Goal: Task Accomplishment & Management: Complete application form

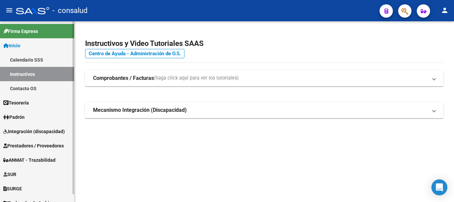
click at [35, 146] on span "Prestadores / Proveedores" at bounding box center [33, 145] width 61 height 7
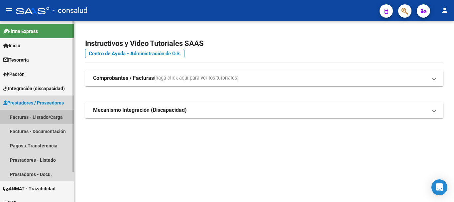
click at [36, 114] on link "Facturas - Listado/Carga" at bounding box center [37, 117] width 74 height 14
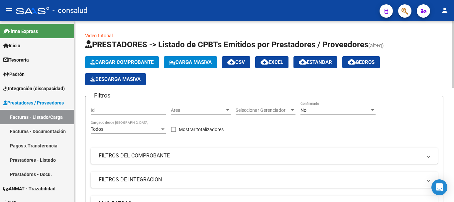
click at [145, 57] on button "Cargar Comprobante" at bounding box center [122, 62] width 74 height 12
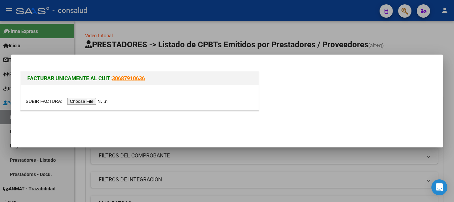
click at [103, 99] on input "file" at bounding box center [68, 101] width 84 height 7
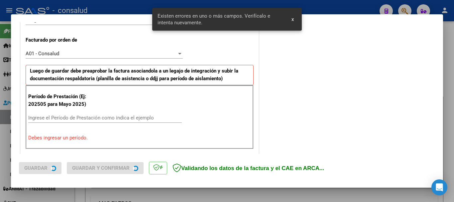
scroll to position [200, 0]
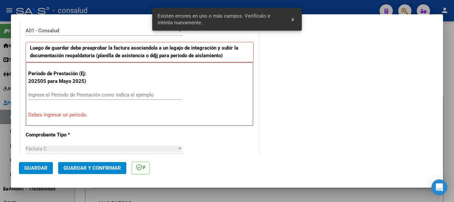
click at [71, 94] on input "Ingrese el Período de Prestación como indica el ejemplo" at bounding box center [105, 95] width 154 height 6
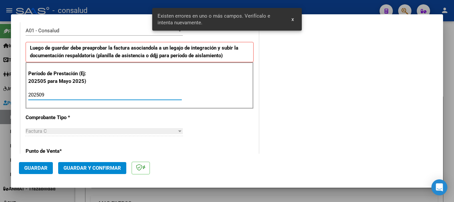
type input "202509"
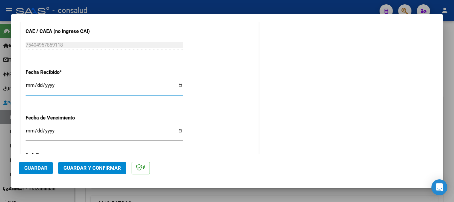
click at [24, 169] on span "Guardar" at bounding box center [35, 168] width 23 height 6
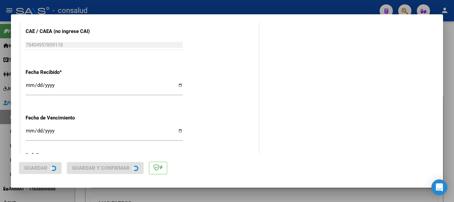
scroll to position [0, 0]
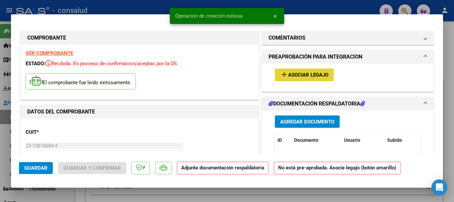
click at [291, 70] on button "add Asociar Legajo" at bounding box center [304, 75] width 59 height 12
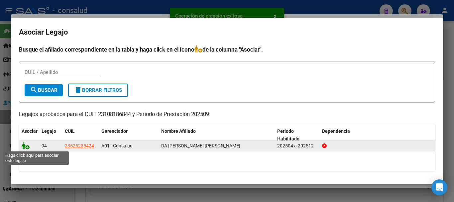
click at [27, 144] on icon at bounding box center [26, 145] width 8 height 7
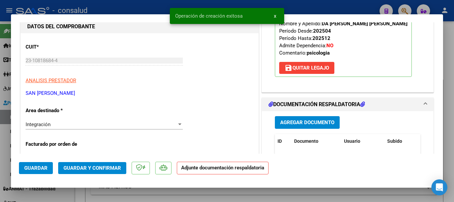
scroll to position [100, 0]
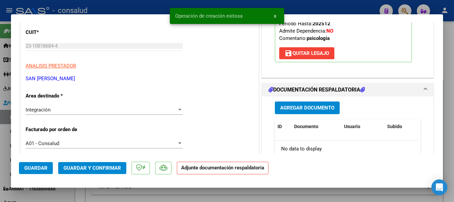
click at [322, 108] on span "Agregar Documento" at bounding box center [307, 108] width 54 height 6
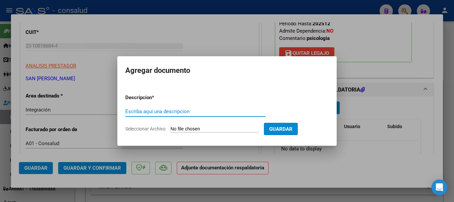
click at [201, 129] on input "Seleccionar Archivo" at bounding box center [215, 129] width 88 height 6
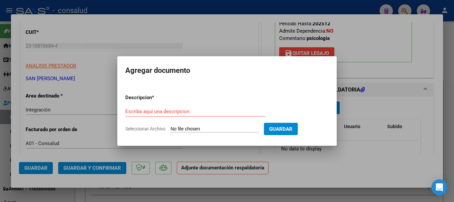
type input "C:\fakepath\Nuevo documento(55).pdf"
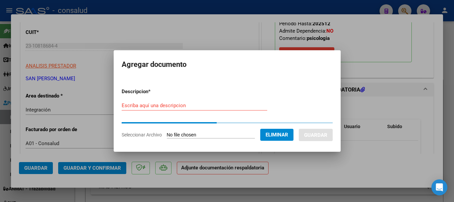
click at [166, 107] on input "Escriba aquí una descripcion" at bounding box center [195, 105] width 146 height 6
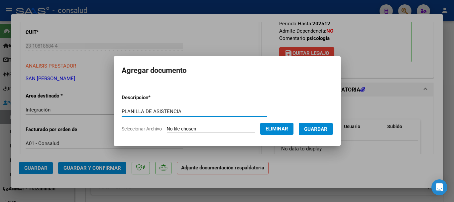
type input "PLANILLA DE ASISTENCIA"
click at [322, 127] on span "Guardar" at bounding box center [315, 129] width 23 height 6
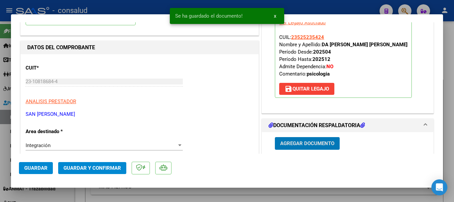
scroll to position [0, 0]
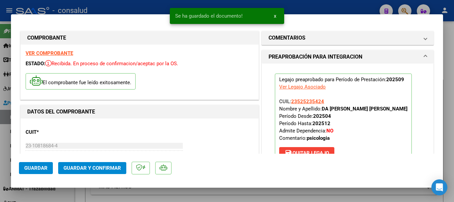
click at [61, 52] on strong "VER COMPROBANTE" at bounding box center [50, 53] width 48 height 6
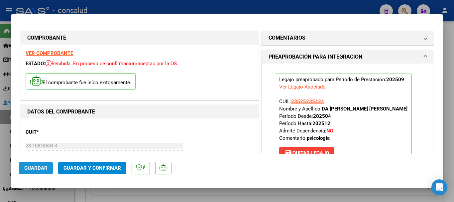
click at [30, 172] on button "Guardar" at bounding box center [36, 168] width 34 height 12
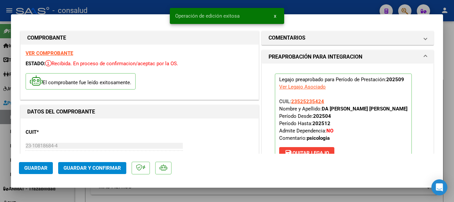
type input "$ 0,00"
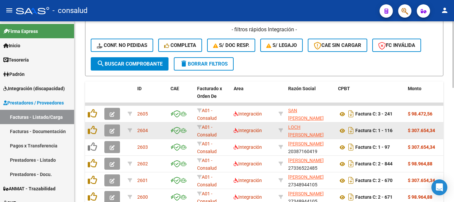
scroll to position [176, 0]
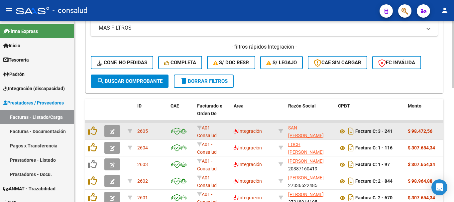
click at [115, 133] on button "button" at bounding box center [112, 131] width 16 height 12
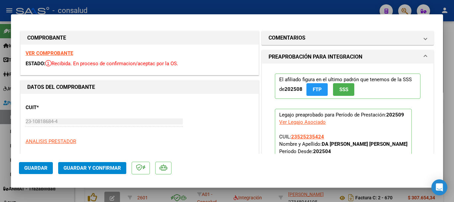
click at [106, 167] on span "Guardar y Confirmar" at bounding box center [93, 168] width 58 height 6
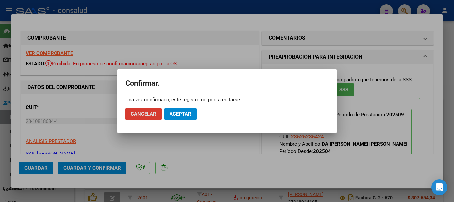
click at [184, 115] on span "Aceptar" at bounding box center [181, 114] width 22 height 6
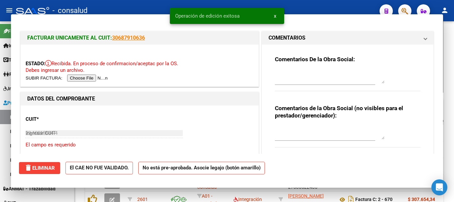
type input "$ 0,00"
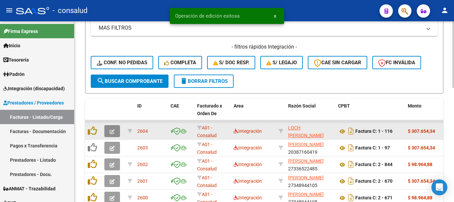
click at [114, 130] on icon "button" at bounding box center [112, 131] width 5 height 5
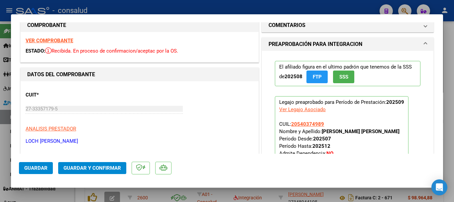
scroll to position [0, 0]
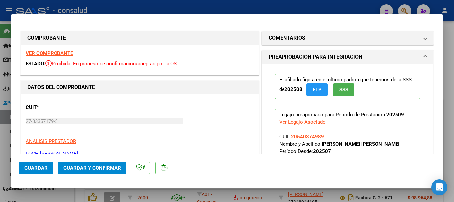
click at [57, 53] on strong "VER COMPROBANTE" at bounding box center [50, 53] width 48 height 6
click at [109, 168] on span "Guardar y Confirmar" at bounding box center [93, 168] width 58 height 6
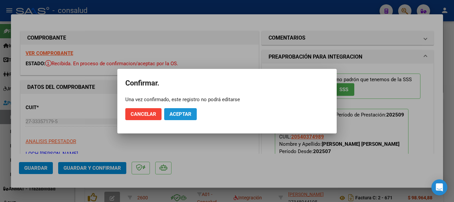
click at [187, 114] on span "Aceptar" at bounding box center [181, 114] width 22 height 6
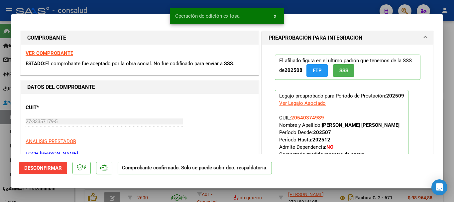
type input "$ 0,00"
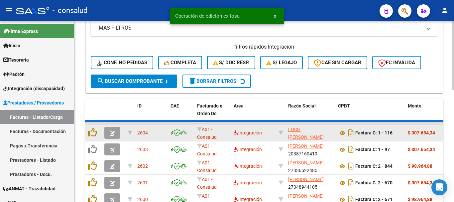
scroll to position [176, 0]
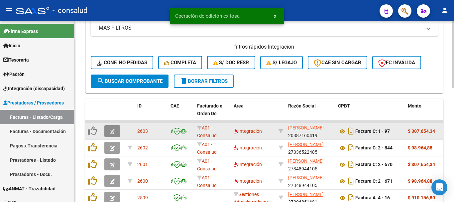
click at [115, 127] on button "button" at bounding box center [112, 131] width 16 height 12
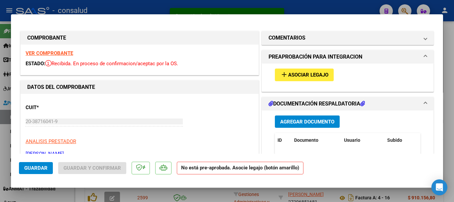
click at [298, 77] on span "Asociar Legajo" at bounding box center [308, 75] width 40 height 6
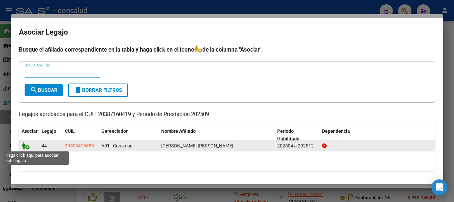
click at [23, 144] on icon at bounding box center [26, 145] width 8 height 7
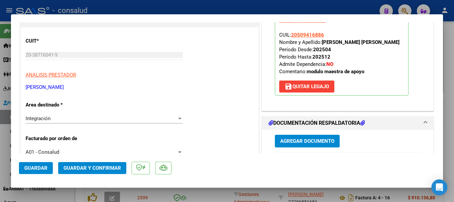
scroll to position [0, 0]
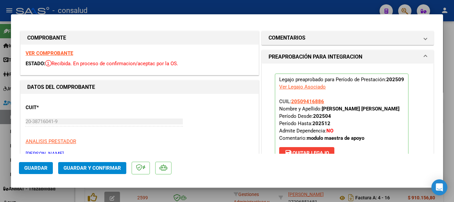
click at [51, 54] on strong "VER COMPROBANTE" at bounding box center [50, 53] width 48 height 6
click at [98, 167] on span "Guardar y Confirmar" at bounding box center [93, 168] width 58 height 6
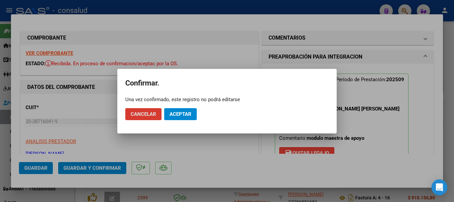
click at [172, 118] on button "Aceptar" at bounding box center [180, 114] width 33 height 12
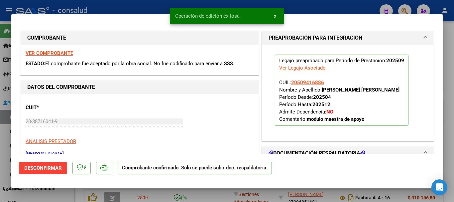
type input "$ 0,00"
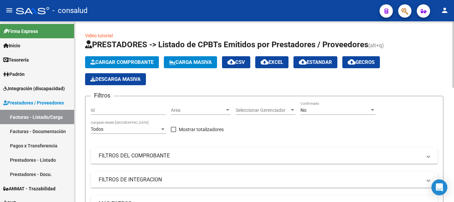
click at [126, 59] on button "Cargar Comprobante" at bounding box center [122, 62] width 74 height 12
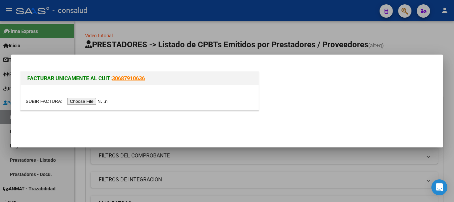
click at [92, 102] on input "file" at bounding box center [68, 101] width 84 height 7
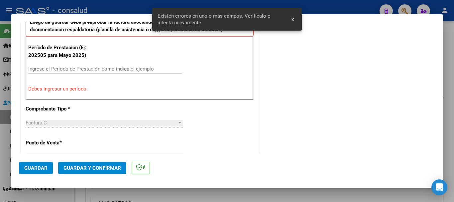
scroll to position [233, 0]
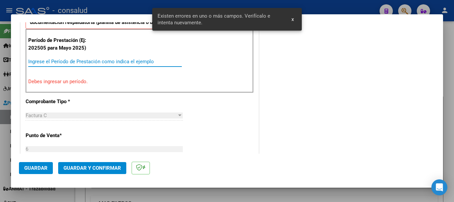
click at [112, 61] on input "Ingrese el Período de Prestación como indica el ejemplo" at bounding box center [105, 62] width 154 height 6
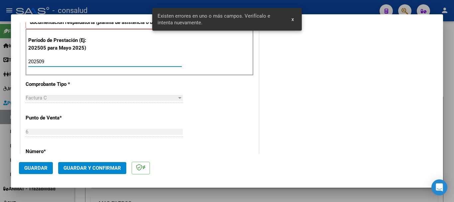
type input "202509"
click at [35, 170] on span "Guardar" at bounding box center [35, 168] width 23 height 6
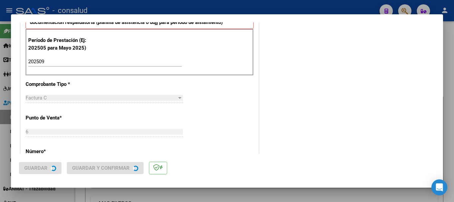
scroll to position [0, 0]
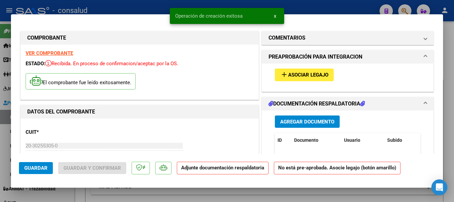
click at [56, 54] on strong "VER COMPROBANTE" at bounding box center [50, 53] width 48 height 6
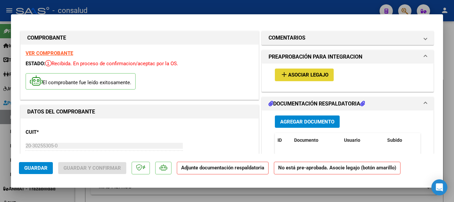
click at [321, 79] on button "add Asociar Legajo" at bounding box center [304, 75] width 59 height 12
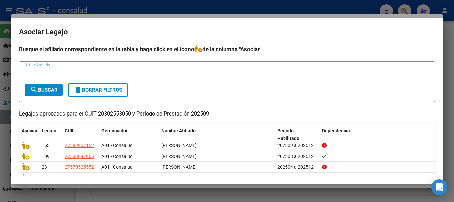
scroll to position [33, 0]
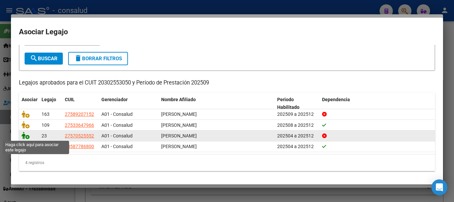
click at [24, 133] on icon at bounding box center [26, 135] width 8 height 7
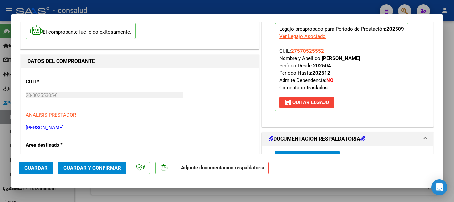
scroll to position [133, 0]
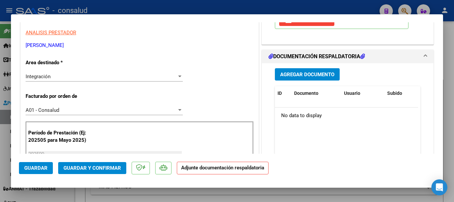
click at [302, 75] on span "Agregar Documento" at bounding box center [307, 75] width 54 height 6
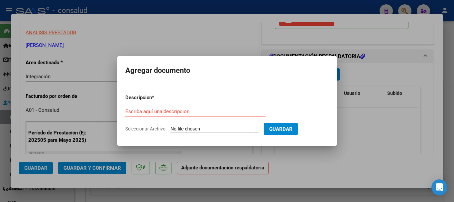
click at [216, 128] on input "Seleccionar Archivo" at bounding box center [215, 129] width 88 height 6
type input "C:\fakepath\[PERSON_NAME] planilla TRASLADOS.pdf"
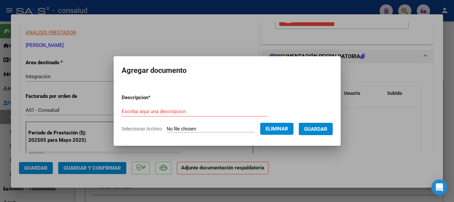
click at [145, 111] on input "Escriba aquí una descripcion" at bounding box center [195, 111] width 146 height 6
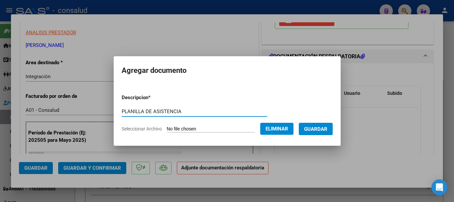
type input "PLANILLA DE ASISTENCIA"
click at [328, 131] on span "Guardar" at bounding box center [315, 129] width 23 height 6
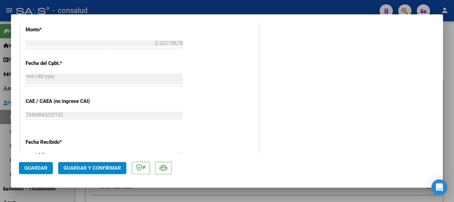
scroll to position [399, 0]
click at [101, 167] on span "Guardar y Confirmar" at bounding box center [93, 168] width 58 height 6
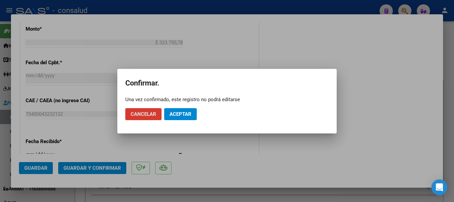
click at [188, 115] on span "Aceptar" at bounding box center [181, 114] width 22 height 6
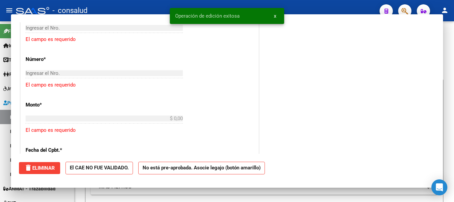
scroll to position [0, 0]
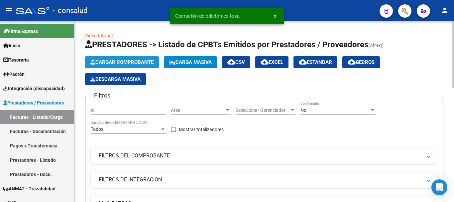
click at [142, 61] on span "Cargar Comprobante" at bounding box center [122, 62] width 63 height 6
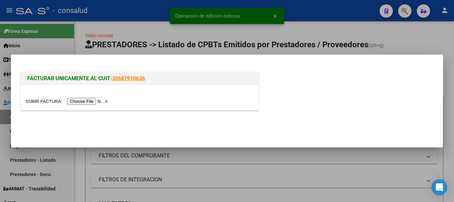
click at [95, 104] on input "file" at bounding box center [68, 101] width 84 height 7
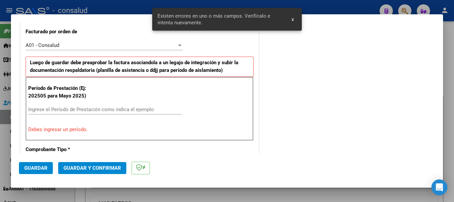
scroll to position [200, 0]
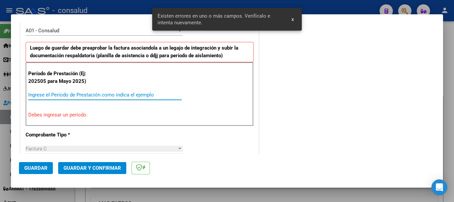
click at [107, 93] on input "Ingrese el Período de Prestación como indica el ejemplo" at bounding box center [105, 95] width 154 height 6
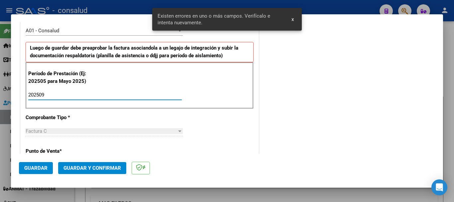
type input "202509"
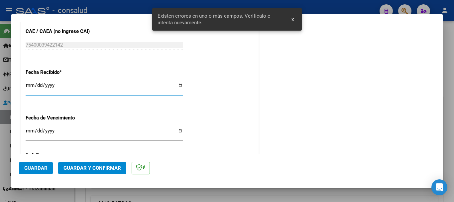
click at [37, 166] on span "Guardar" at bounding box center [35, 168] width 23 height 6
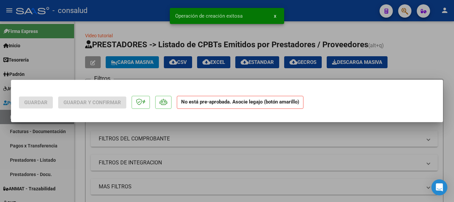
scroll to position [0, 0]
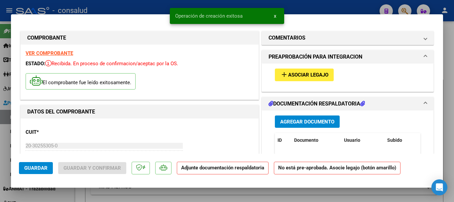
click at [301, 76] on span "Asociar Legajo" at bounding box center [308, 75] width 40 height 6
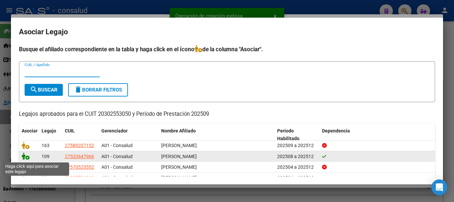
click at [23, 156] on icon at bounding box center [26, 155] width 8 height 7
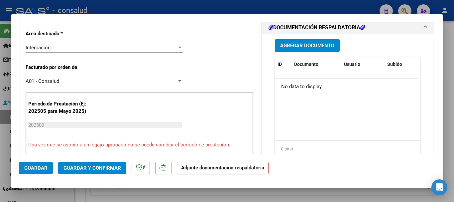
scroll to position [133, 0]
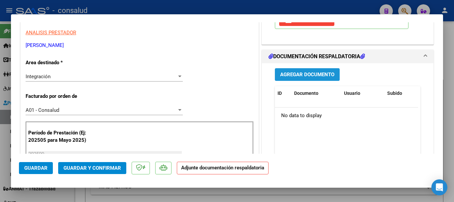
click at [311, 73] on span "Agregar Documento" at bounding box center [307, 75] width 54 height 6
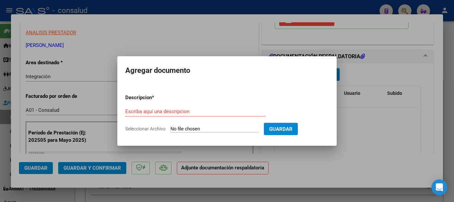
click at [206, 130] on input "Seleccionar Archivo" at bounding box center [215, 129] width 88 height 6
type input "C:\fakepath\[PERSON_NAME] TRASLADOS.pdf"
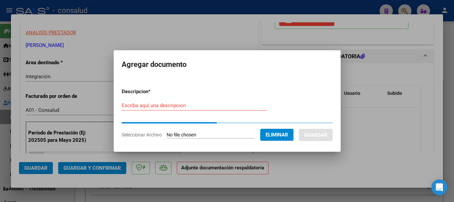
click at [140, 107] on input "Escriba aquí una descripcion" at bounding box center [195, 105] width 146 height 6
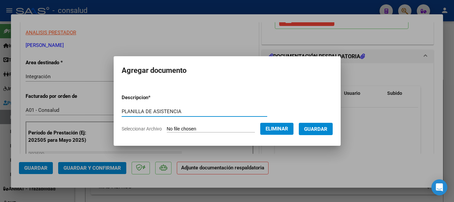
type input "PLANILLA DE ASISTENCIA"
click at [328, 129] on span "Guardar" at bounding box center [315, 129] width 23 height 6
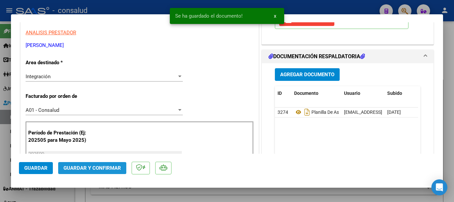
click at [93, 168] on span "Guardar y Confirmar" at bounding box center [93, 168] width 58 height 6
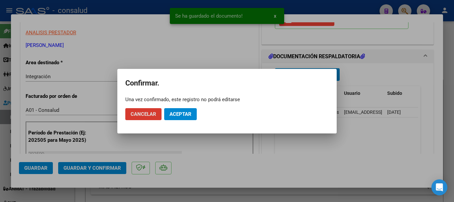
click at [176, 109] on button "Aceptar" at bounding box center [180, 114] width 33 height 12
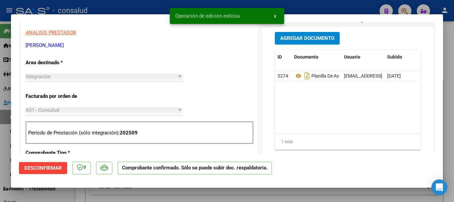
type input "$ 0,00"
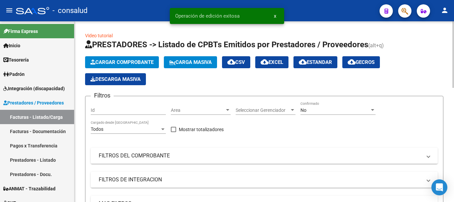
click at [122, 61] on span "Cargar Comprobante" at bounding box center [122, 62] width 63 height 6
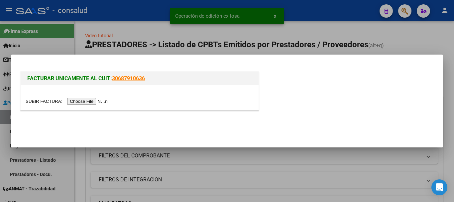
click at [104, 103] on input "file" at bounding box center [68, 101] width 84 height 7
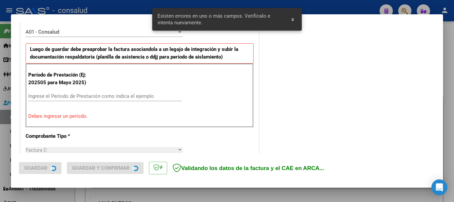
scroll to position [200, 0]
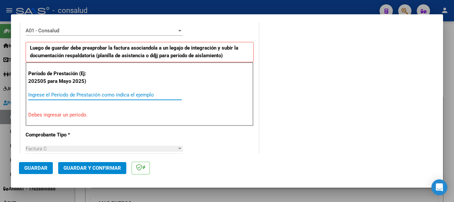
click at [72, 93] on input "Ingrese el Período de Prestación como indica el ejemplo" at bounding box center [105, 95] width 154 height 6
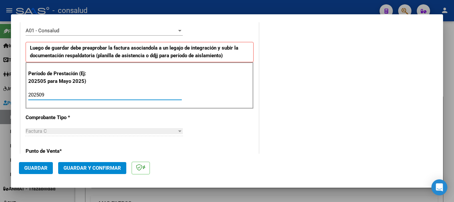
type input "202509"
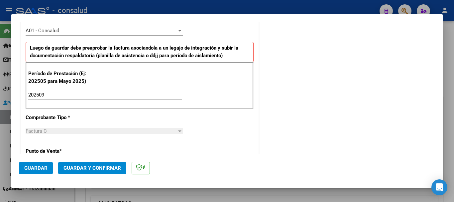
scroll to position [458, 0]
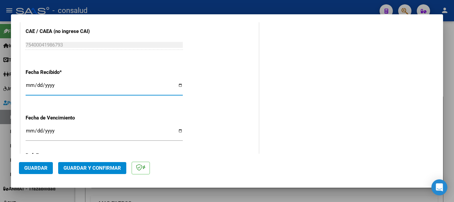
click at [45, 173] on button "Guardar" at bounding box center [36, 168] width 34 height 12
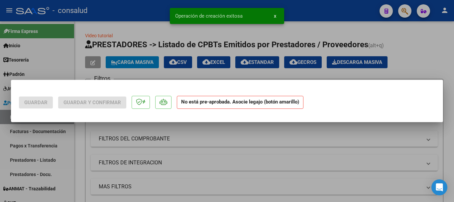
scroll to position [0, 0]
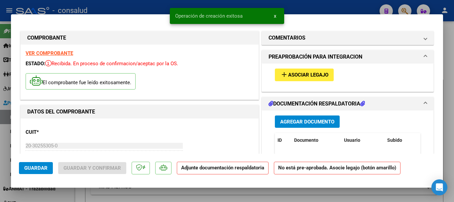
click at [315, 77] on span "Asociar Legajo" at bounding box center [308, 75] width 40 height 6
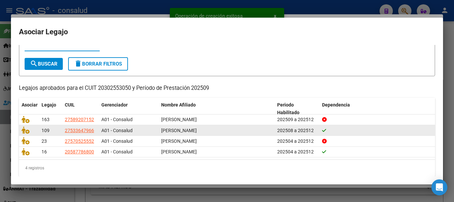
scroll to position [33, 0]
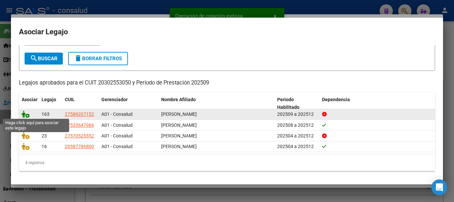
click at [25, 112] on icon at bounding box center [26, 113] width 8 height 7
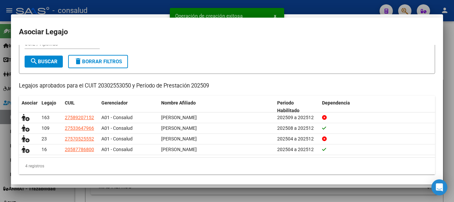
scroll to position [0, 0]
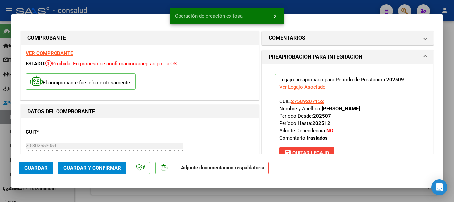
click at [57, 54] on strong "VER COMPROBANTE" at bounding box center [50, 53] width 48 height 6
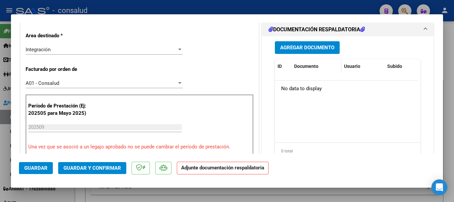
scroll to position [166, 0]
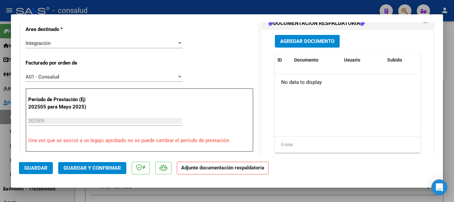
click at [307, 45] on button "Agregar Documento" at bounding box center [307, 41] width 65 height 12
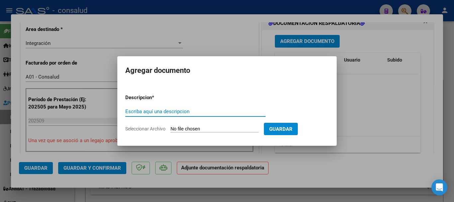
click at [198, 126] on input "Seleccionar Archivo" at bounding box center [215, 129] width 88 height 6
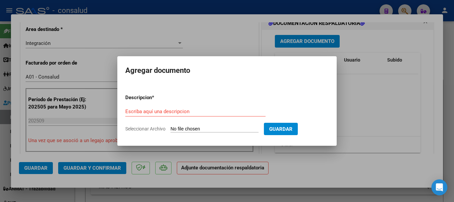
type input "C:\fakepath\[PERSON_NAME] planilla TRASLADOS.pdf"
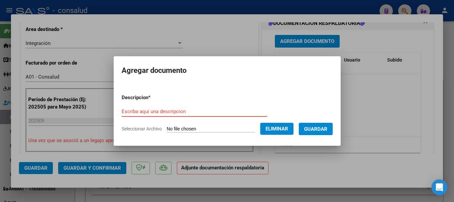
click at [146, 108] on input "Escriba aquí una descripcion" at bounding box center [195, 111] width 146 height 6
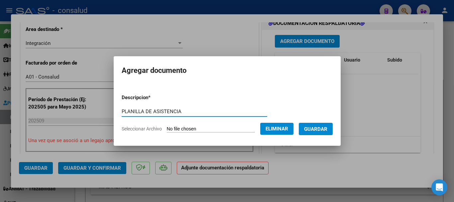
type input "PLANILLA DE ASISTENCIA"
click at [328, 131] on span "Guardar" at bounding box center [315, 129] width 23 height 6
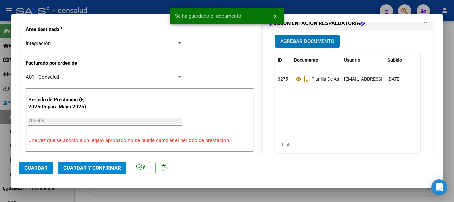
click at [32, 169] on span "Guardar" at bounding box center [35, 168] width 23 height 6
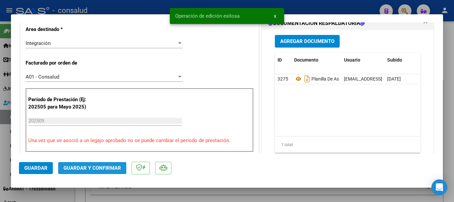
click at [84, 170] on span "Guardar y Confirmar" at bounding box center [93, 168] width 58 height 6
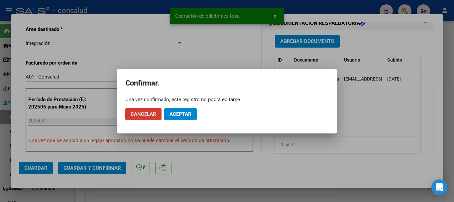
click at [176, 114] on span "Aceptar" at bounding box center [181, 114] width 22 height 6
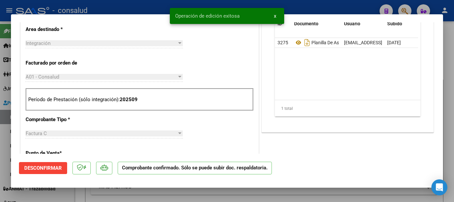
type input "$ 0,00"
